Goal: Task Accomplishment & Management: Complete application form

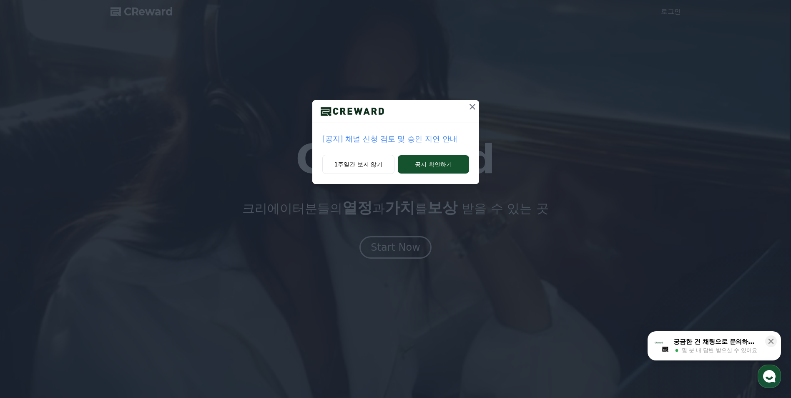
click at [472, 110] on icon at bounding box center [472, 107] width 10 height 10
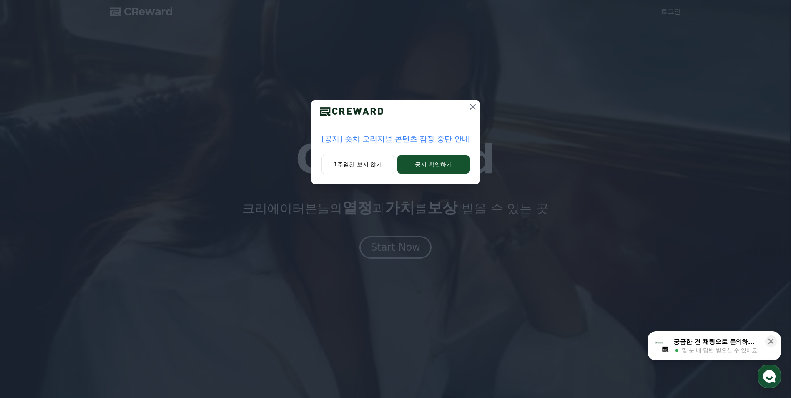
click at [470, 110] on icon at bounding box center [473, 107] width 10 height 10
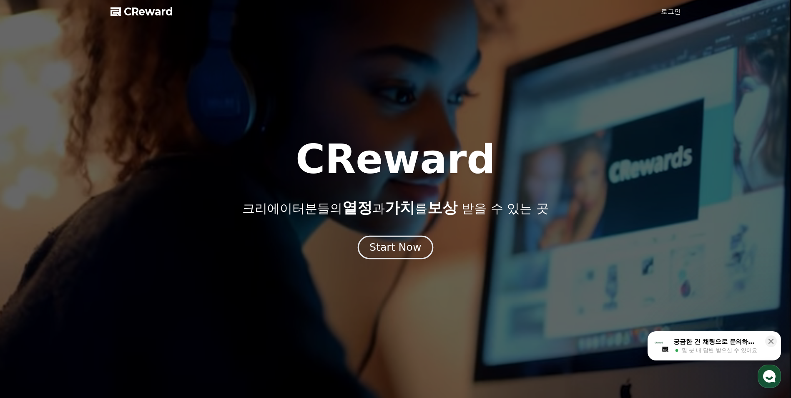
click at [401, 245] on div "Start Now" at bounding box center [395, 247] width 52 height 14
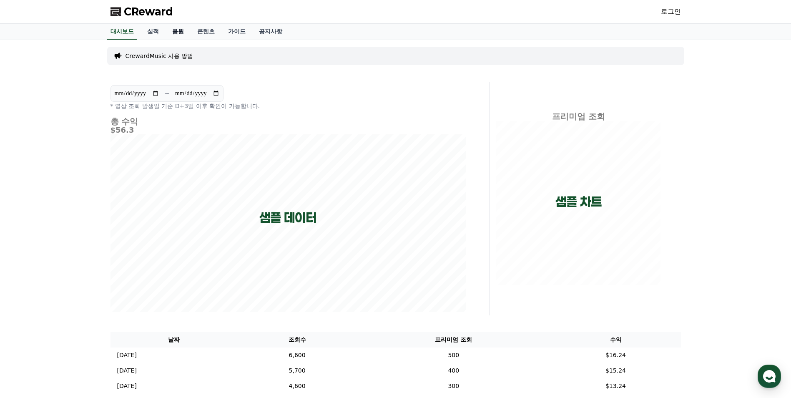
click at [172, 33] on link "음원" at bounding box center [177, 32] width 25 height 16
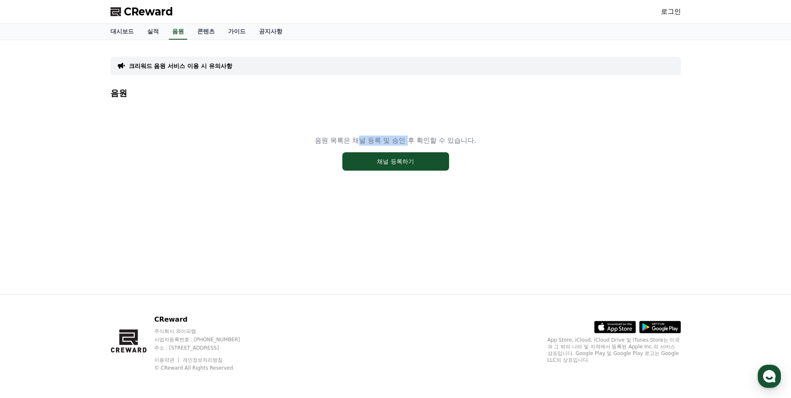
drag, startPoint x: 357, startPoint y: 136, endPoint x: 411, endPoint y: 135, distance: 54.6
click at [411, 135] on p "음원 목록은 채널 등록 및 승인 후 확인할 수 있습니다." at bounding box center [395, 140] width 161 height 10
drag, startPoint x: 411, startPoint y: 135, endPoint x: 456, endPoint y: 142, distance: 45.4
click at [456, 141] on p "음원 목록은 채널 등록 및 승인 후 확인할 수 있습니다." at bounding box center [395, 140] width 161 height 10
click at [209, 36] on link "콘텐츠" at bounding box center [205, 32] width 31 height 16
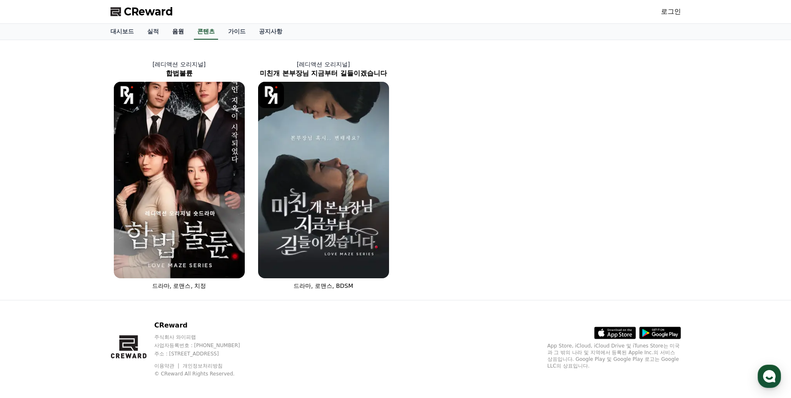
click at [176, 32] on link "음원" at bounding box center [177, 32] width 25 height 16
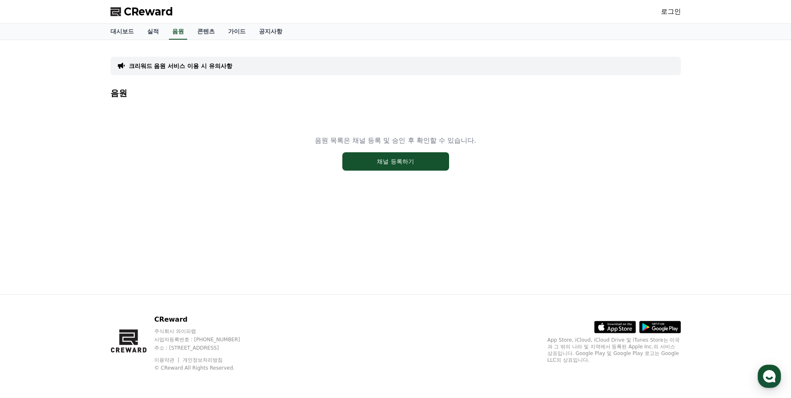
click at [667, 10] on link "로그인" at bounding box center [671, 12] width 20 height 10
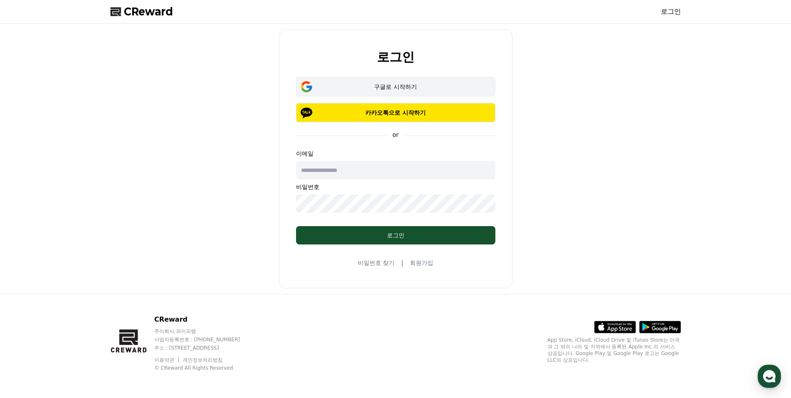
click at [411, 86] on div "구글로 시작하기" at bounding box center [395, 87] width 175 height 8
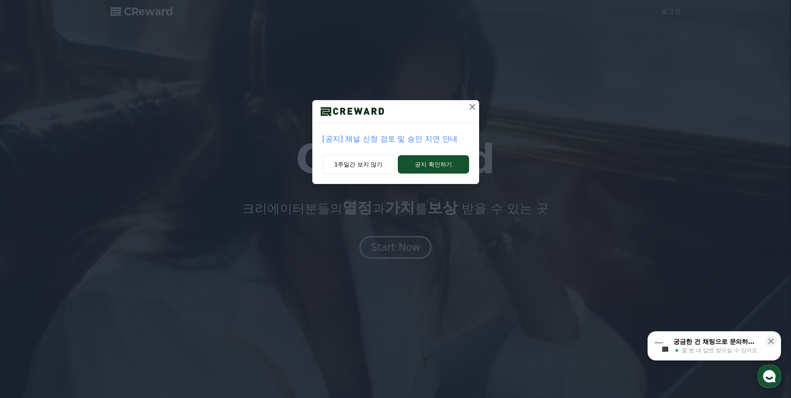
click at [473, 110] on icon at bounding box center [472, 107] width 10 height 10
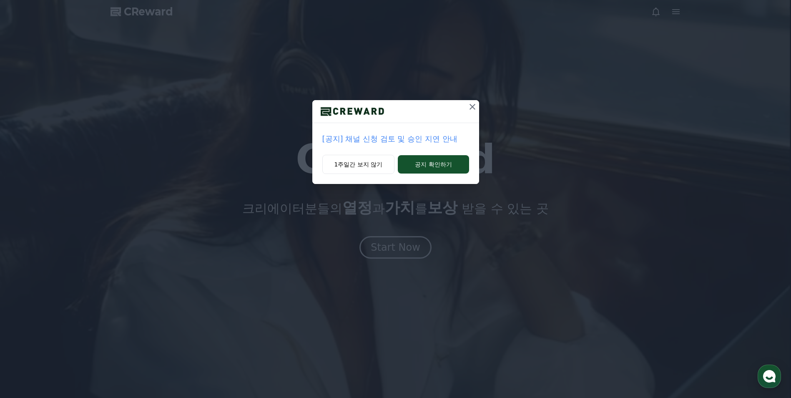
click at [473, 99] on div "[공지] 채널 신청 검토 및 승인 지연 안내 1주일간 보지 않기 공지 확인하기" at bounding box center [395, 98] width 791 height 197
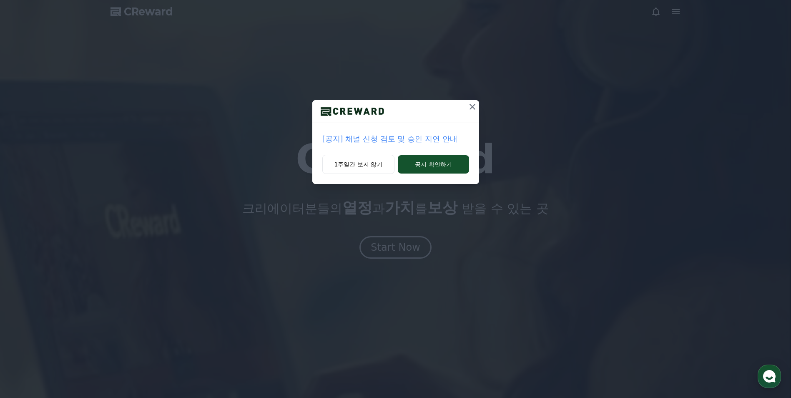
click at [471, 103] on icon at bounding box center [472, 107] width 10 height 10
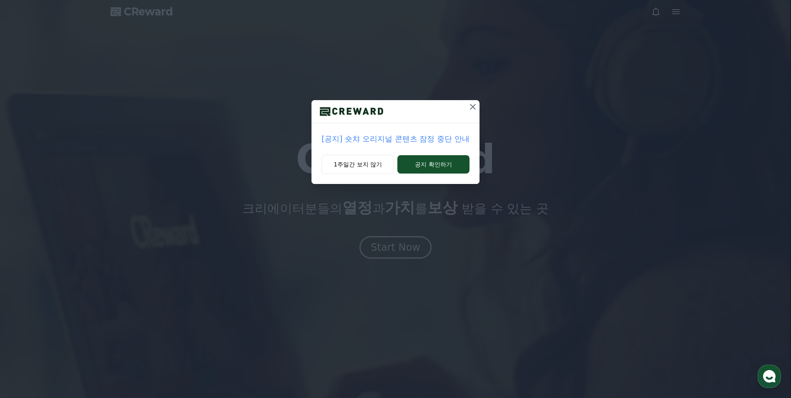
click at [459, 108] on div at bounding box center [395, 111] width 168 height 23
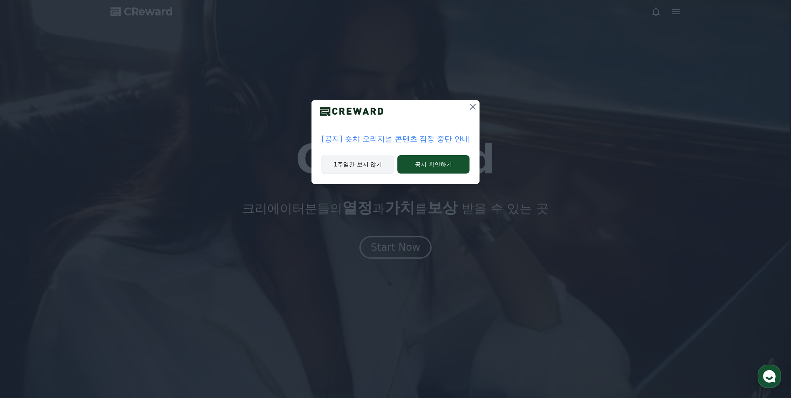
click at [372, 163] on button "1주일간 보지 않기" at bounding box center [357, 164] width 73 height 19
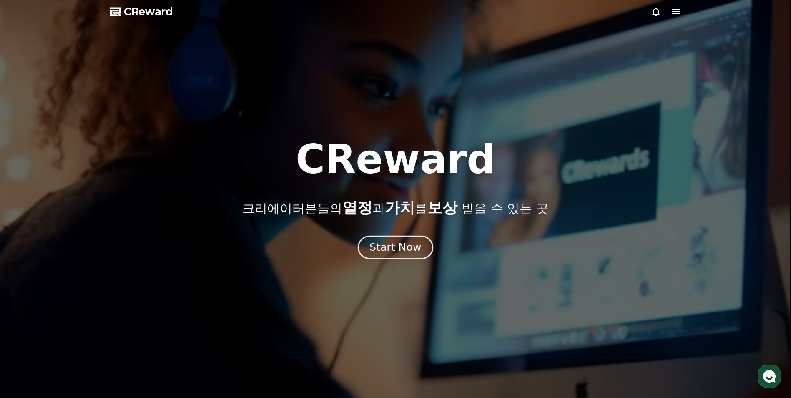
click at [390, 242] on div "Start Now" at bounding box center [395, 247] width 52 height 14
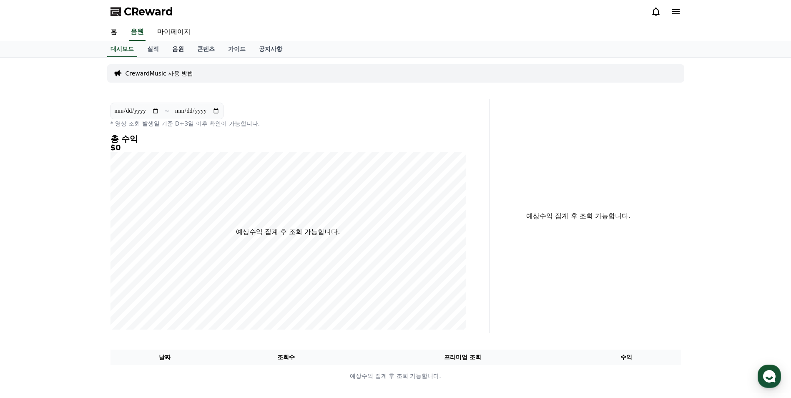
click at [180, 51] on link "음원" at bounding box center [177, 49] width 25 height 16
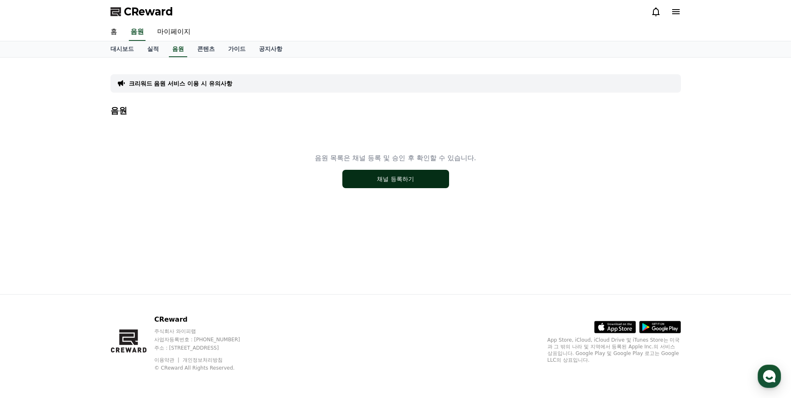
click at [377, 180] on button "채널 등록하기" at bounding box center [395, 179] width 107 height 18
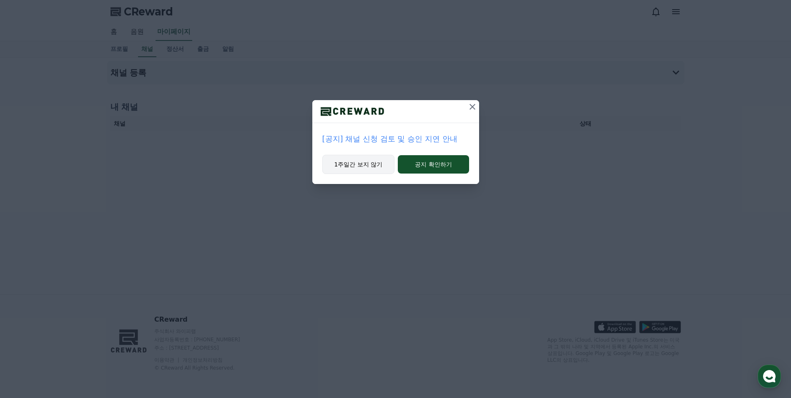
click at [359, 170] on button "1주일간 보지 않기" at bounding box center [358, 164] width 73 height 19
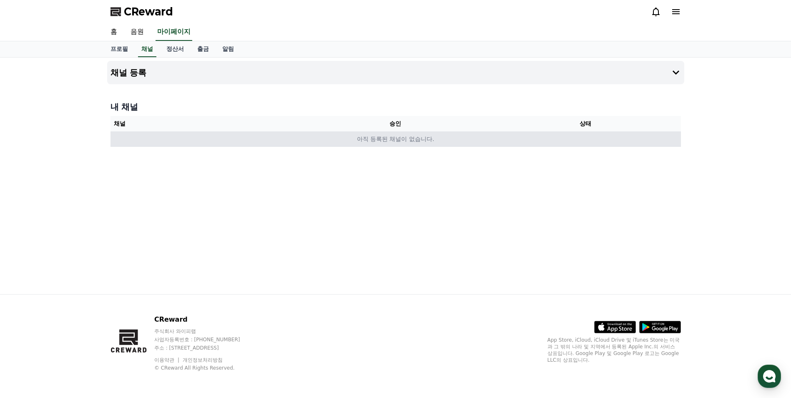
click at [380, 140] on td "아직 등록된 채널이 없습니다." at bounding box center [395, 138] width 570 height 15
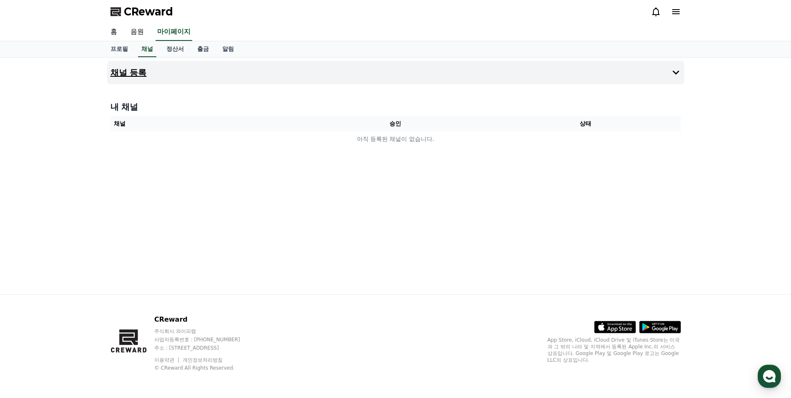
click at [424, 72] on button "채널 등록" at bounding box center [395, 72] width 577 height 23
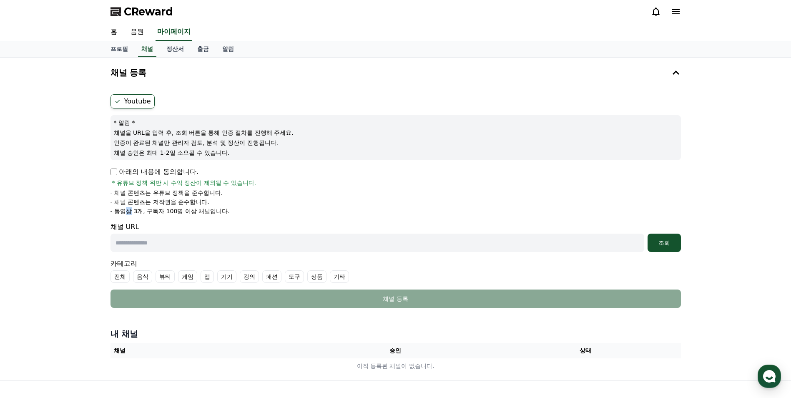
drag, startPoint x: 130, startPoint y: 211, endPoint x: 136, endPoint y: 210, distance: 6.4
click at [136, 210] on p "- 동영상 3개, 구독자 100명 이상 채널입니다." at bounding box center [169, 211] width 119 height 8
drag, startPoint x: 136, startPoint y: 210, endPoint x: 160, endPoint y: 209, distance: 24.6
click at [160, 209] on p "- 동영상 3개, 구독자 100명 이상 채널입니다." at bounding box center [169, 211] width 119 height 8
click at [147, 212] on p "- 동영상 3개, 구독자 100명 이상 채널입니다." at bounding box center [169, 211] width 119 height 8
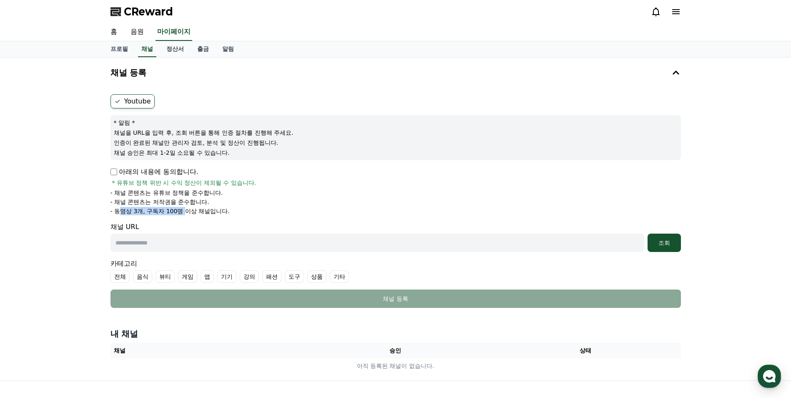
drag, startPoint x: 152, startPoint y: 212, endPoint x: 185, endPoint y: 212, distance: 33.3
click at [185, 212] on p "- 동영상 3개, 구독자 100명 이상 채널입니다." at bounding box center [169, 211] width 119 height 8
drag, startPoint x: 185, startPoint y: 212, endPoint x: 203, endPoint y: 216, distance: 18.3
click at [203, 216] on form "Youtube * 알림 * 채널을 URL을 입력 후, 조회 버튼을 통해 인증 절차를 진행해 주세요. 인증이 완료된 채널만 관리자 검토, 분석 …" at bounding box center [395, 200] width 570 height 213
drag, startPoint x: 125, startPoint y: 182, endPoint x: 170, endPoint y: 195, distance: 46.8
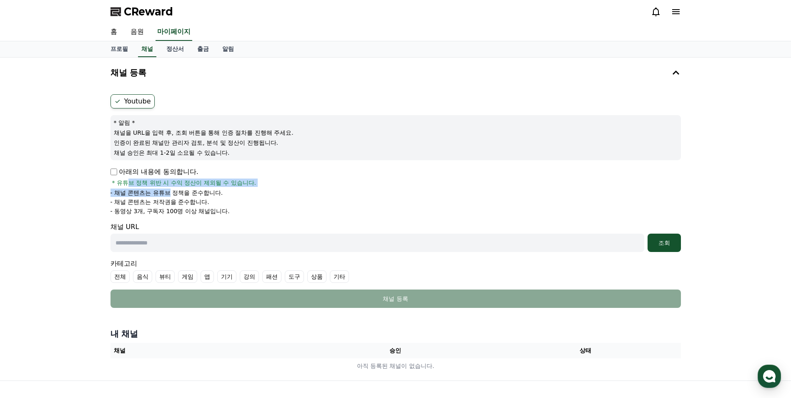
click at [170, 195] on div "아래의 내용에 동의합니다. * 유튜브 정책 위반 시 수익 정산이 제외될 수 있습니다. - 채널 콘텐츠는 유튜브 정책을 준수합니다. - 채널 콘…" at bounding box center [395, 191] width 570 height 48
drag, startPoint x: 170, startPoint y: 195, endPoint x: 174, endPoint y: 202, distance: 8.0
click at [174, 202] on p "- 채널 콘텐츠는 저작권을 준수합니다." at bounding box center [159, 202] width 99 height 8
drag, startPoint x: 136, startPoint y: 195, endPoint x: 173, endPoint y: 197, distance: 36.8
click at [173, 197] on ul "- 채널 콘텐츠는 유튜브 정책을 준수합니다. - 채널 콘텐츠는 저작권을 준수합니다. - 동영상 3개, 구독자 100명 이상 채널입니다." at bounding box center [395, 201] width 570 height 27
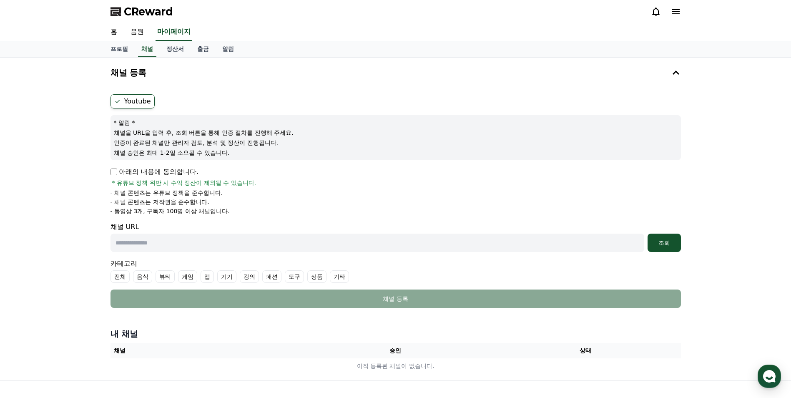
drag, startPoint x: 173, startPoint y: 197, endPoint x: 177, endPoint y: 205, distance: 8.9
click at [177, 205] on p "- 채널 콘텐츠는 저작권을 준수합니다." at bounding box center [159, 202] width 99 height 8
click at [463, 209] on li "- 동영상 3개, 구독자 100명 이상 채널입니다." at bounding box center [395, 211] width 570 height 8
click at [438, 14] on div "CReward" at bounding box center [395, 11] width 583 height 23
click at [140, 35] on link "음원" at bounding box center [137, 32] width 27 height 18
